Goal: Communication & Community: Ask a question

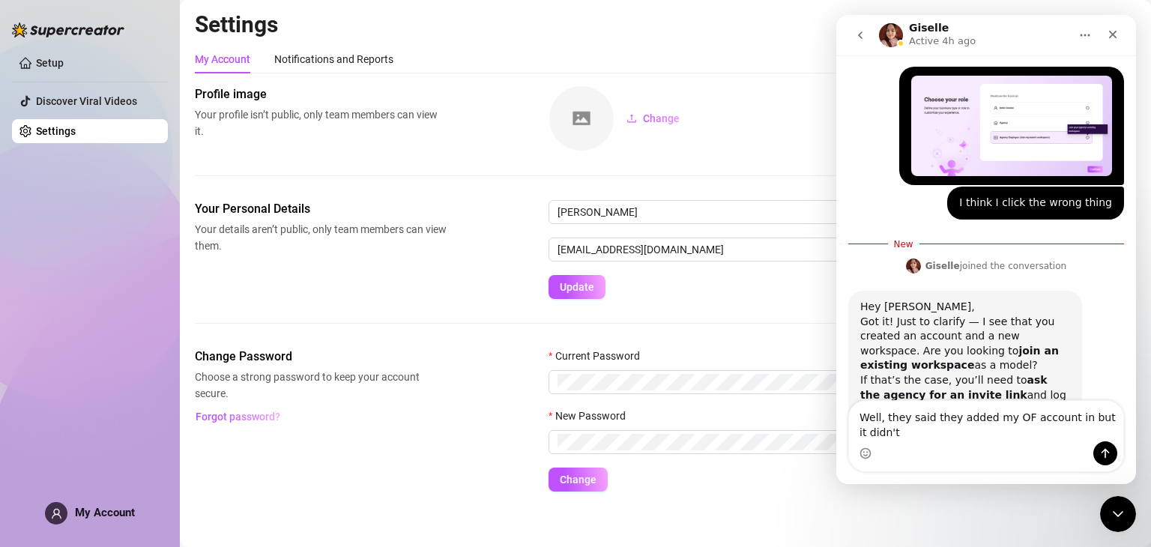
scroll to position [792, 0]
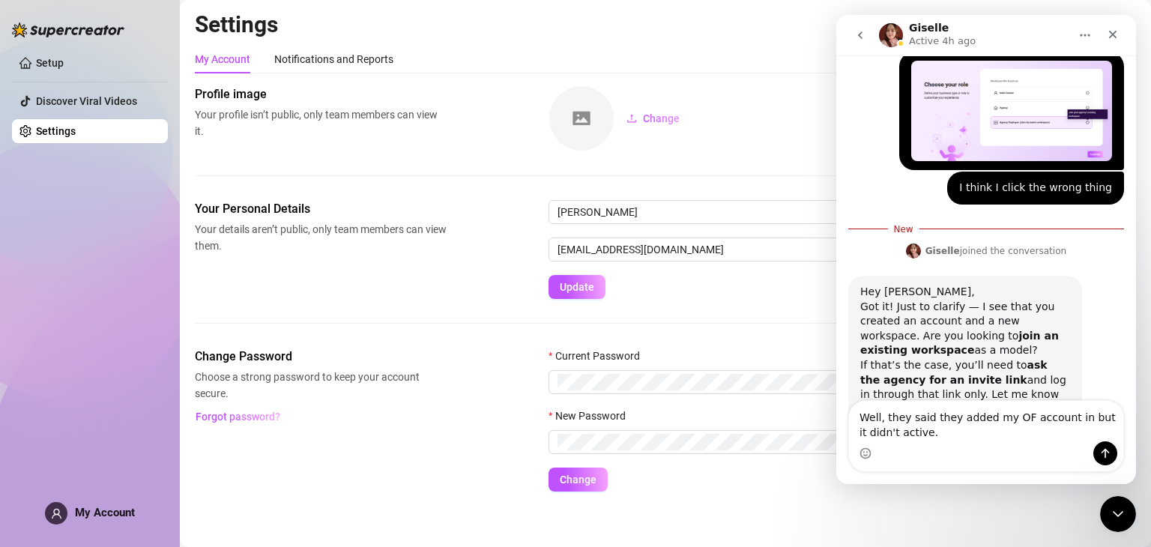
type textarea "Well, they said they added my OF account in but it didn't active."
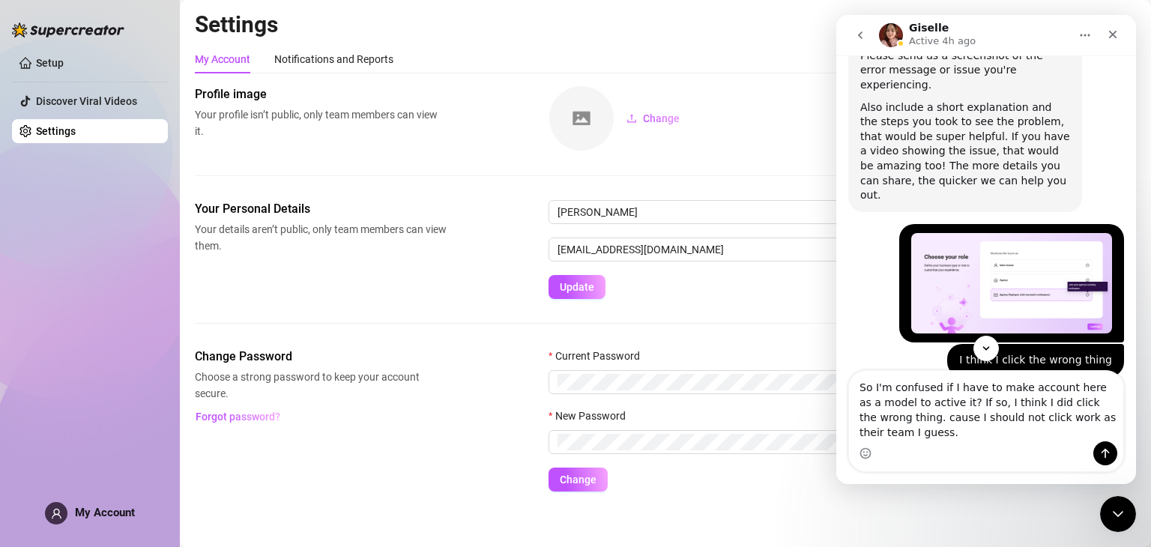
scroll to position [623, 0]
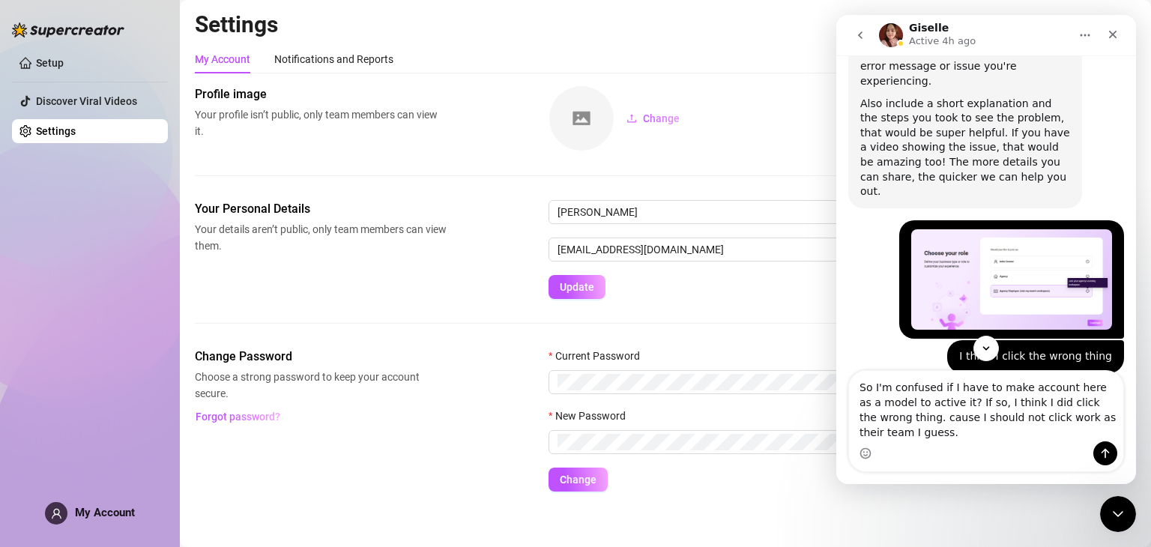
type textarea "So I'm confused if I have to make account here as a model to active it? If so, …"
click at [1007, 233] on img "Martina says…" at bounding box center [1011, 279] width 201 height 101
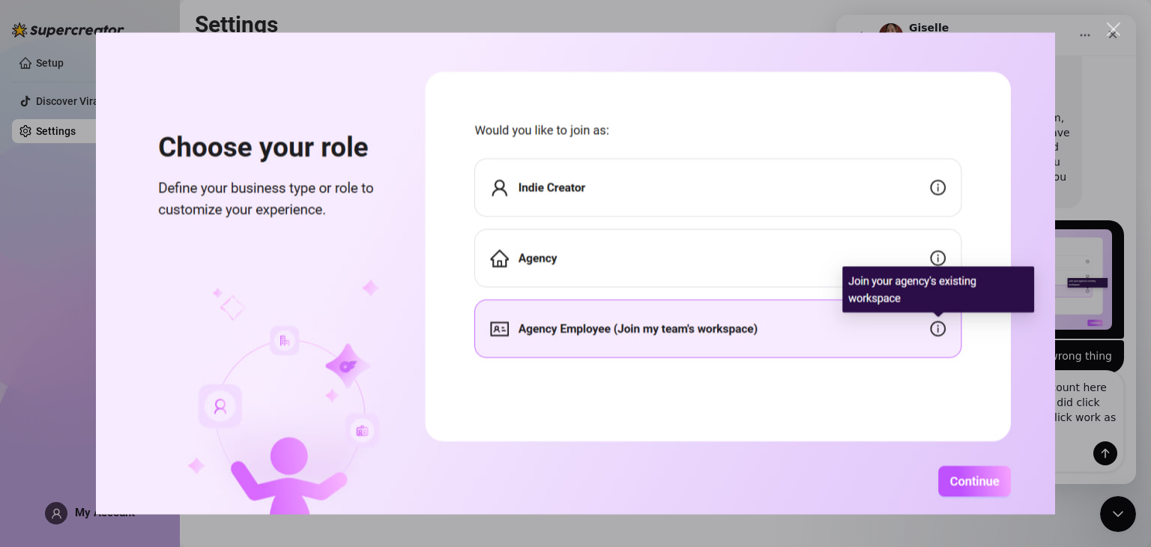
click at [1067, 405] on div "Intercom messenger" at bounding box center [575, 273] width 1151 height 547
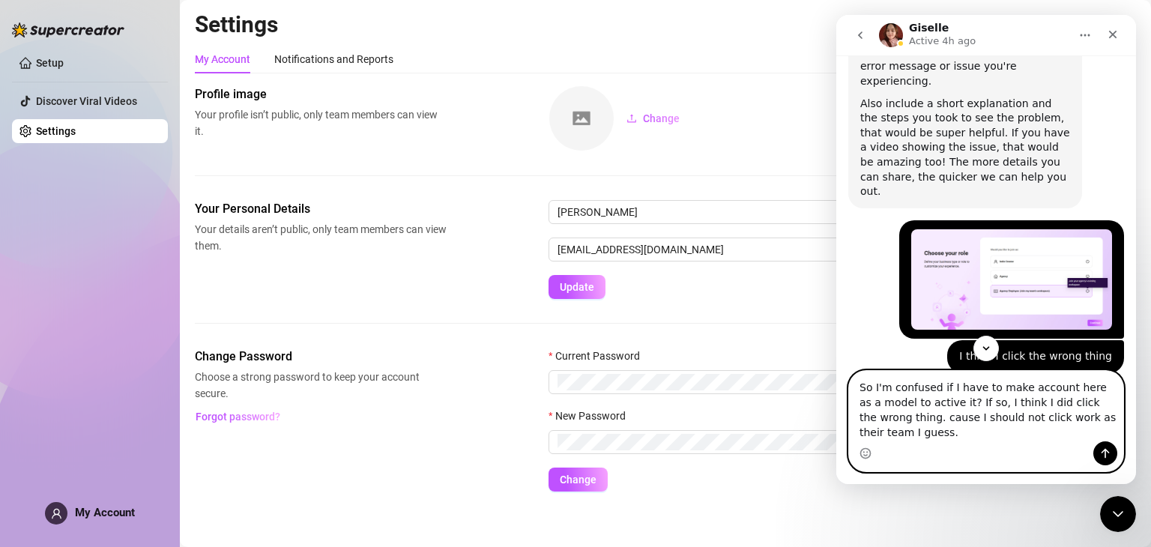
click at [898, 440] on textarea "So I'm confused if I have to make account here as a model to active it? If so, …" at bounding box center [986, 406] width 274 height 70
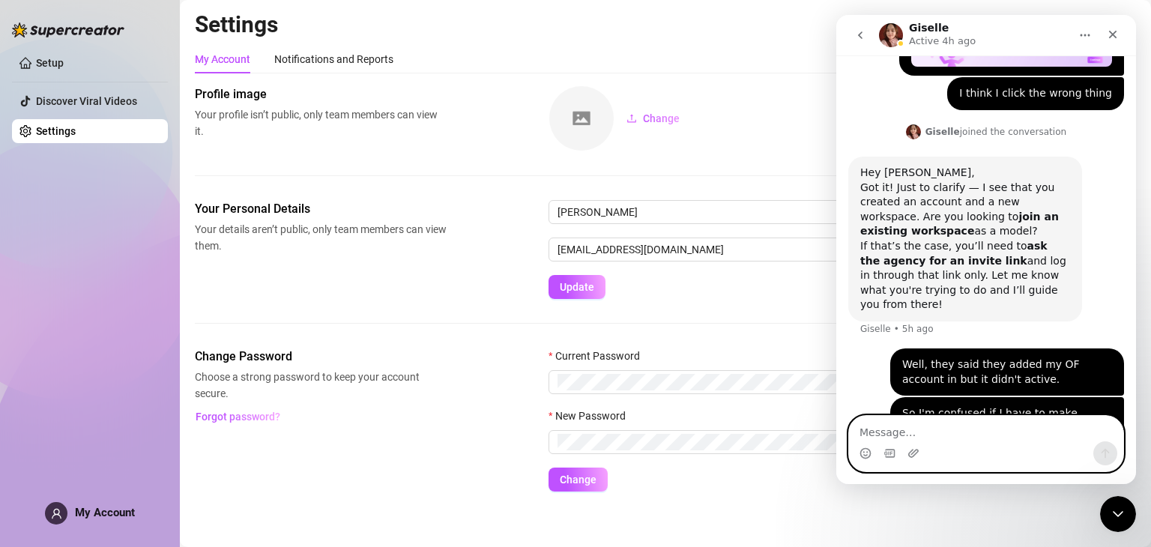
scroll to position [890, 0]
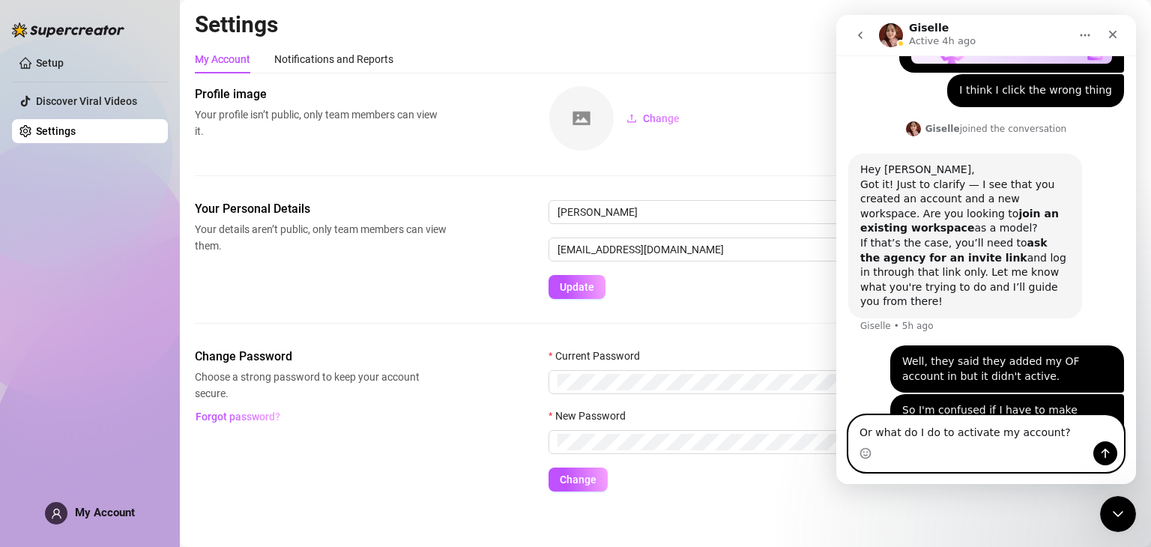
type textarea "Or what do I do to activate my account?"
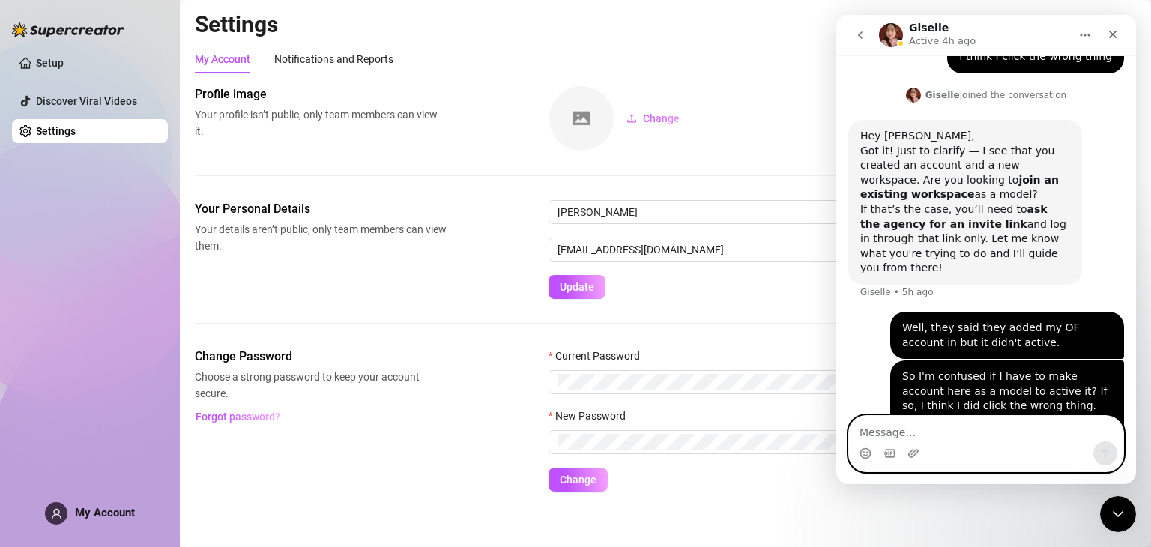
paste textarea "t"
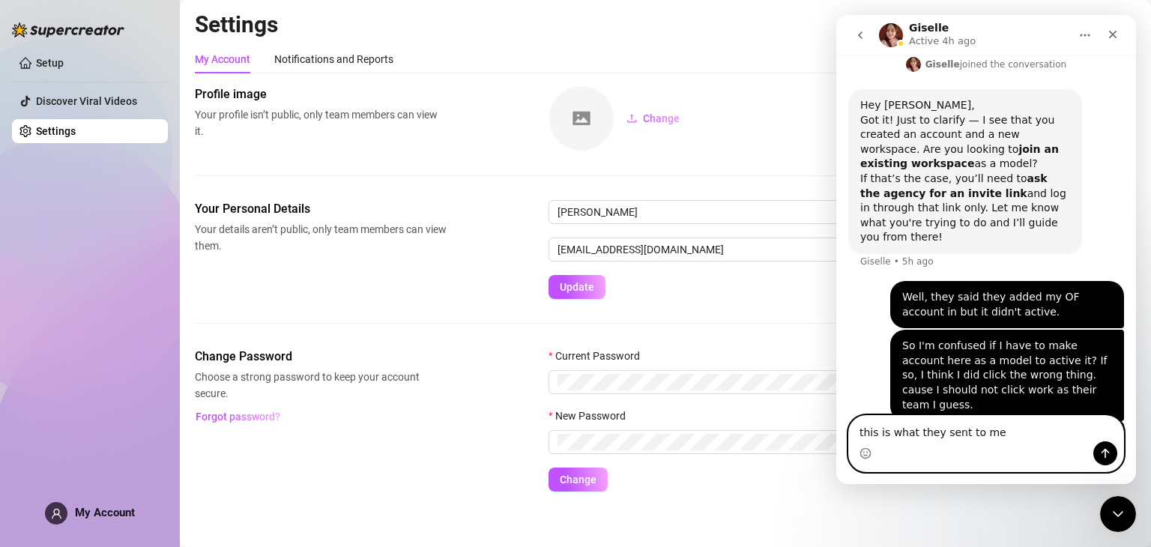
type textarea "this is what they sent to me"
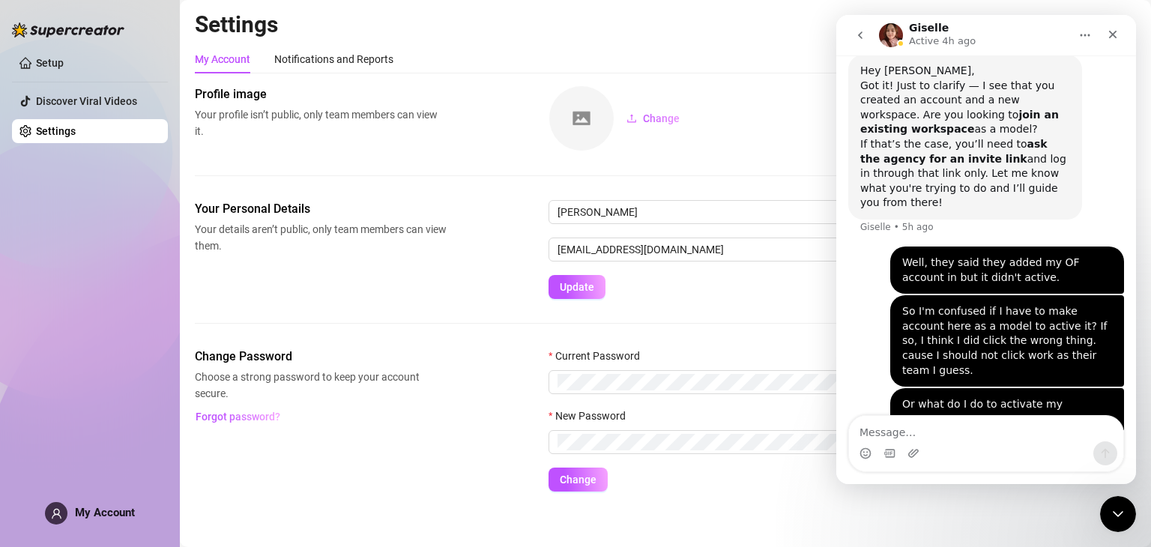
click at [992, 446] on img "Martina says…" at bounding box center [1011, 451] width 201 height 11
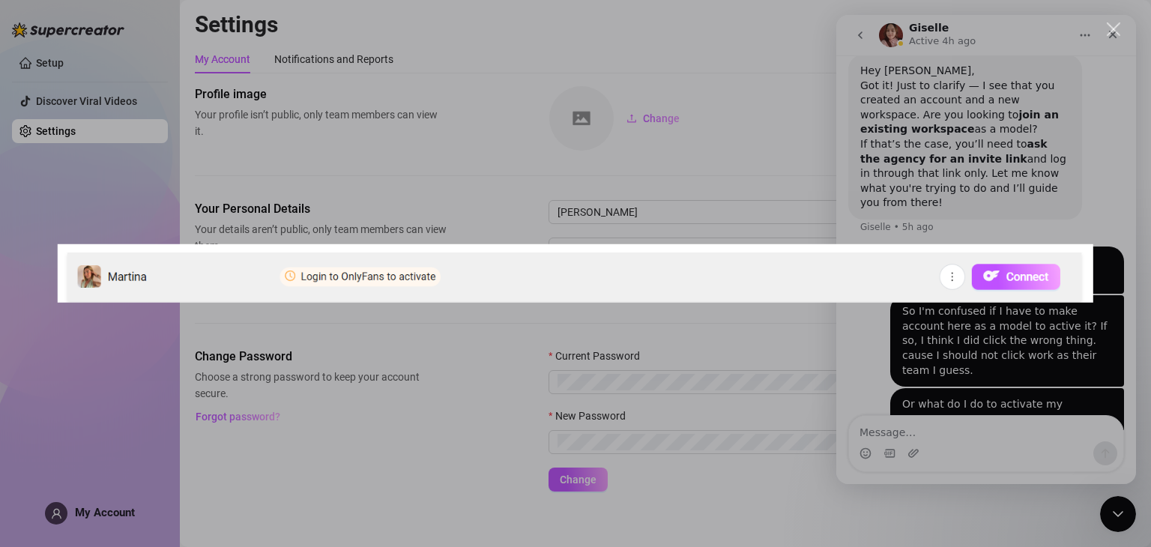
click at [941, 396] on div "Intercom messenger" at bounding box center [575, 273] width 1151 height 547
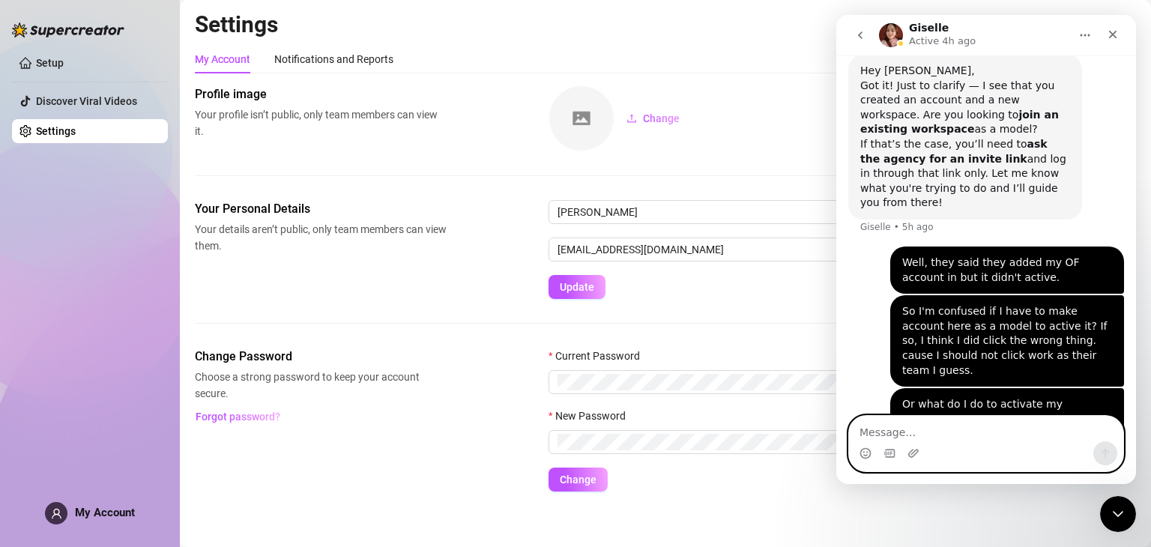
click at [924, 431] on textarea "Message…" at bounding box center [986, 428] width 274 height 25
type textarea "Could you help me?"
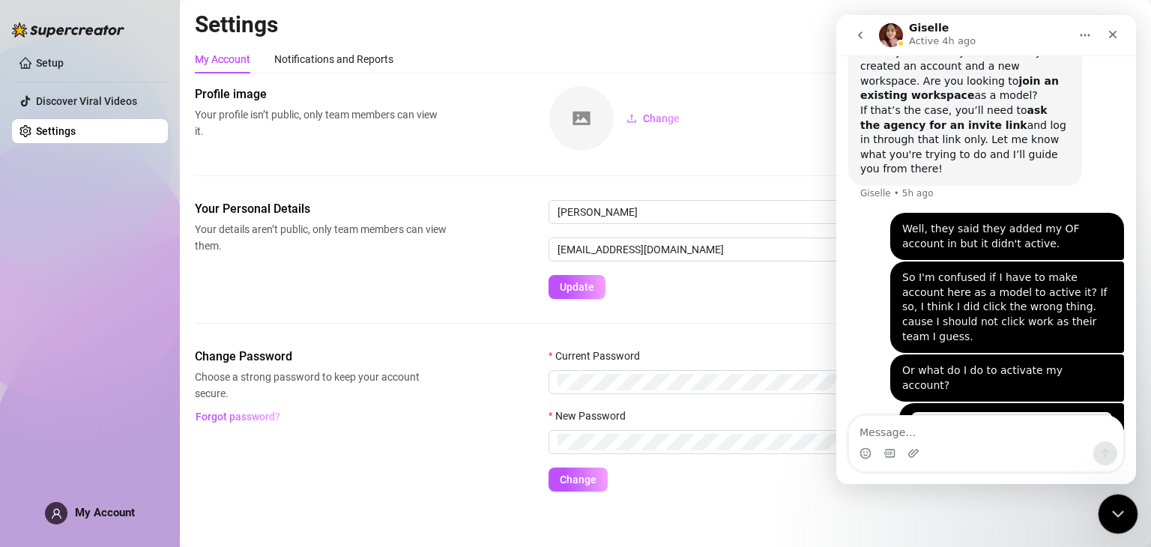
click at [1108, 505] on icon "Close Intercom Messenger" at bounding box center [1116, 512] width 18 height 18
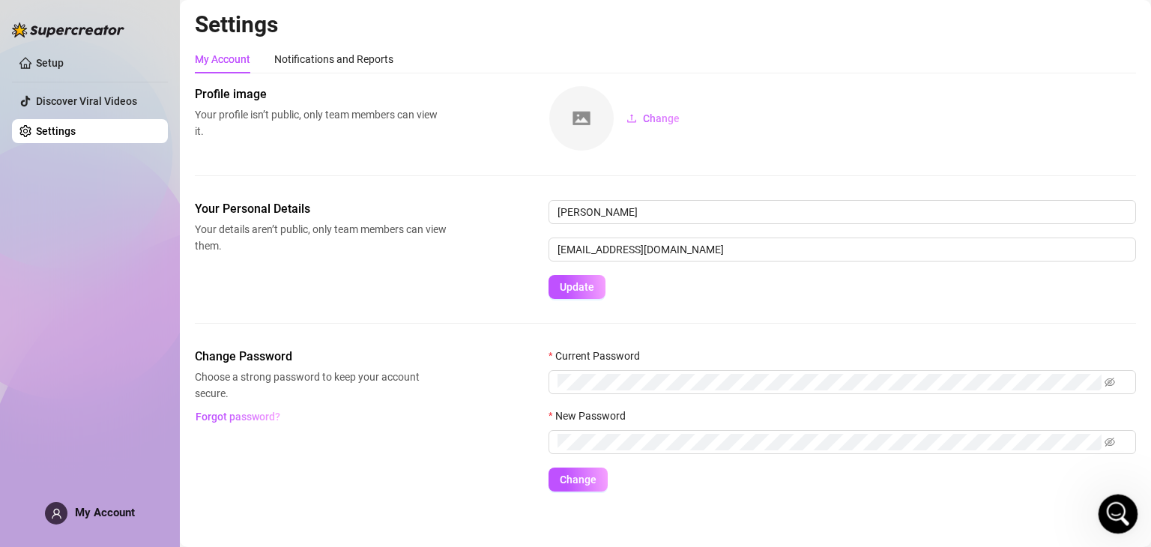
click at [1101, 517] on div "Open Intercom Messenger" at bounding box center [1115, 511] width 49 height 49
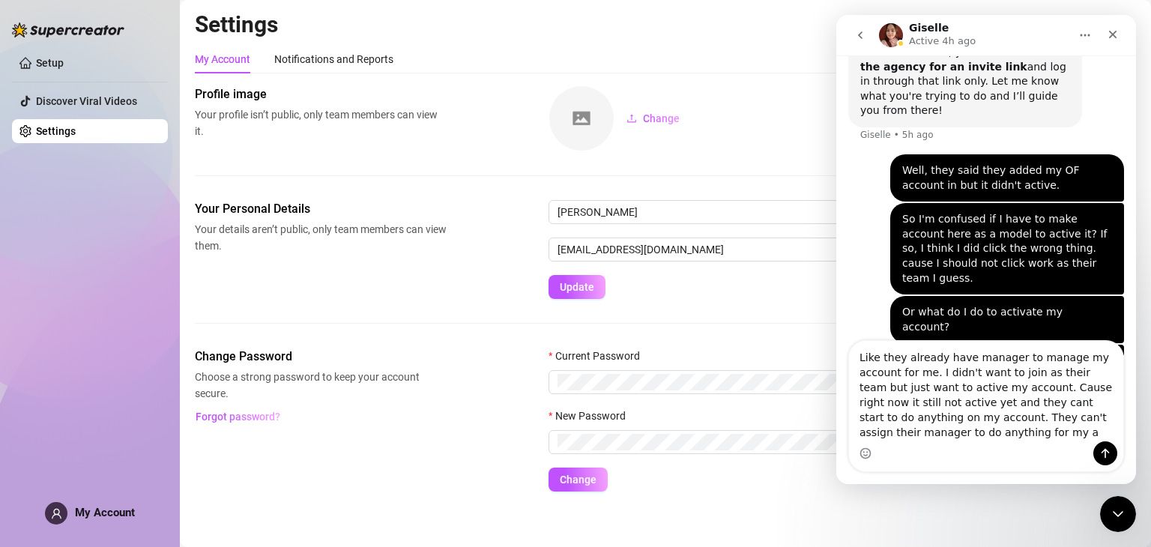
scroll to position [1098, 0]
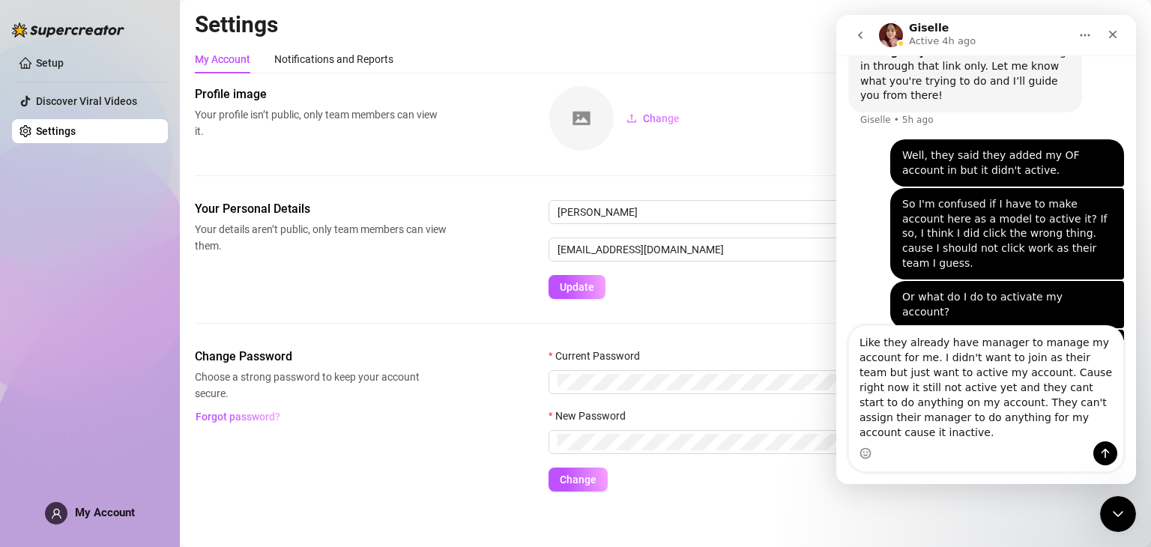
type textarea "Like they already have manager to manage my account for me. I didn't want to jo…"
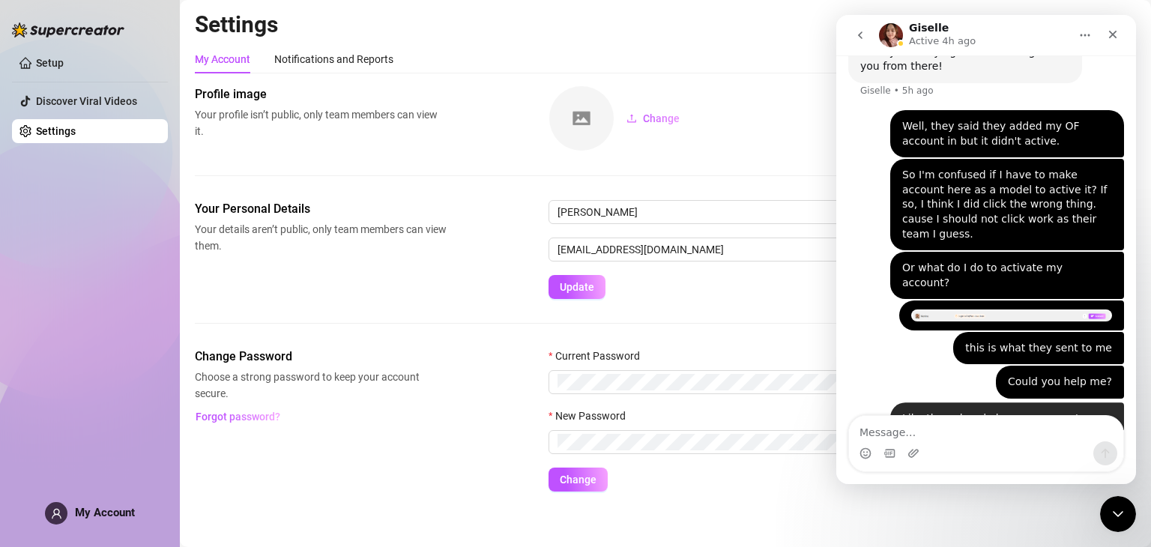
scroll to position [1145, 0]
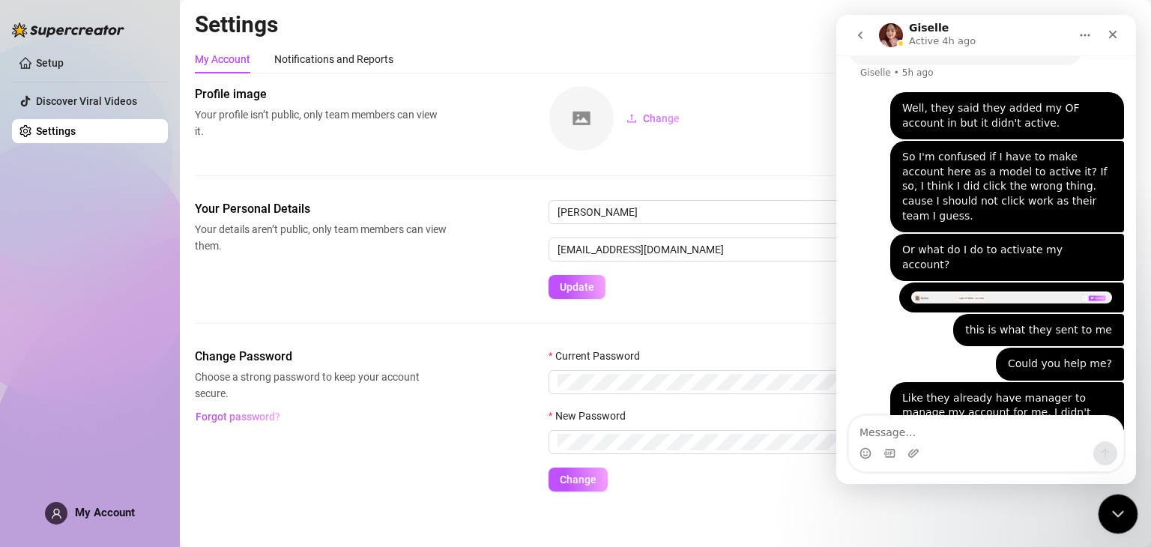
click at [1110, 509] on icon "Close Intercom Messenger" at bounding box center [1116, 512] width 18 height 18
